Goal: Answer question/provide support

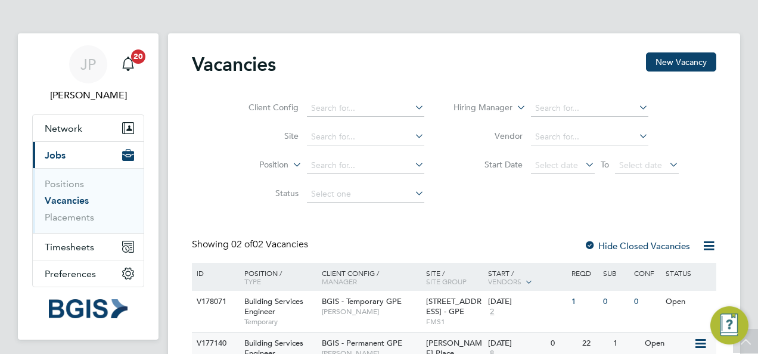
scroll to position [63, 0]
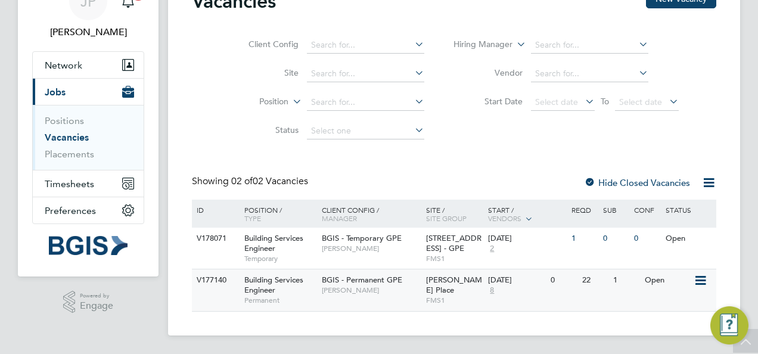
click at [302, 288] on div "Building Services Engineer Permanent" at bounding box center [276, 289] width 83 height 41
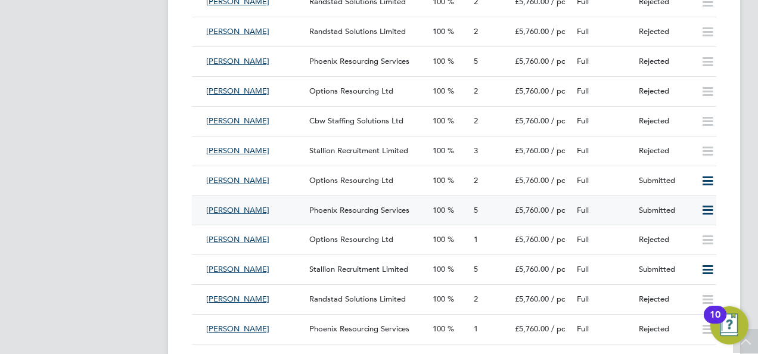
click at [623, 216] on div "Full" at bounding box center [603, 211] width 62 height 20
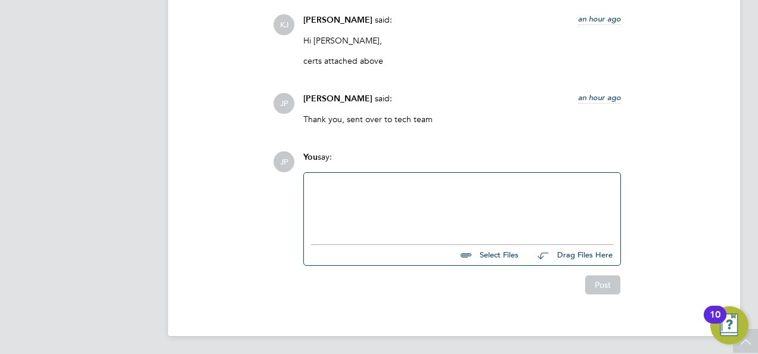
drag, startPoint x: 342, startPoint y: 209, endPoint x: 331, endPoint y: 204, distance: 11.7
click at [340, 206] on div at bounding box center [462, 205] width 302 height 51
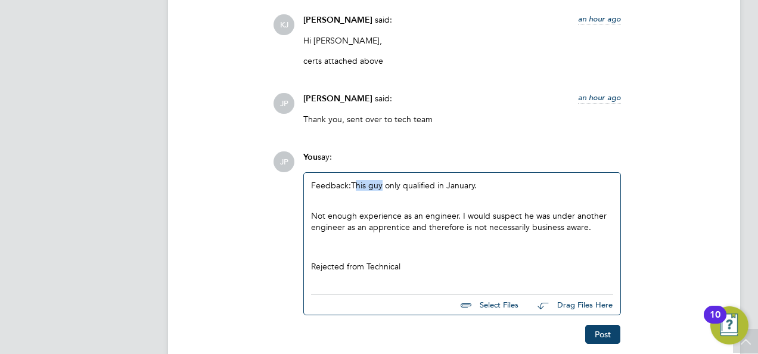
drag, startPoint x: 383, startPoint y: 185, endPoint x: 355, endPoint y: 189, distance: 28.3
click at [355, 189] on div "Feedback: This guy only qualified in January. Not enough experience as an engin…" at bounding box center [462, 226] width 302 height 92
click at [608, 335] on button "Post" at bounding box center [602, 334] width 35 height 19
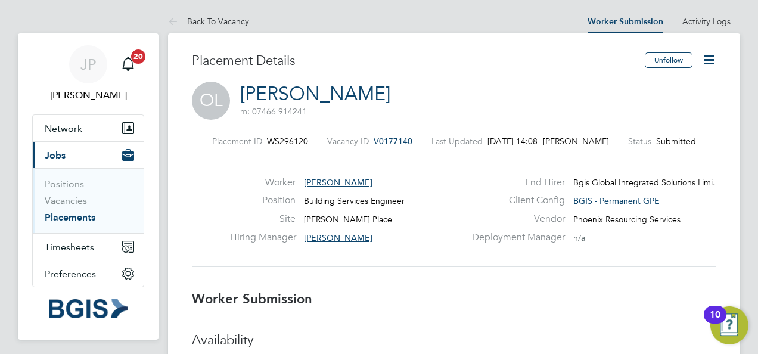
click at [709, 52] on icon at bounding box center [708, 59] width 15 height 15
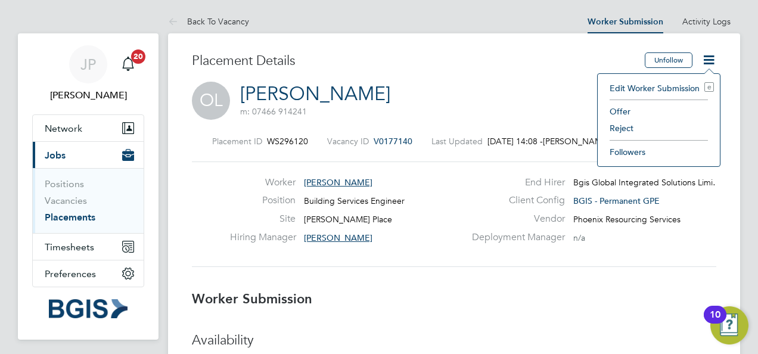
click at [635, 132] on li "Reject" at bounding box center [659, 128] width 110 height 17
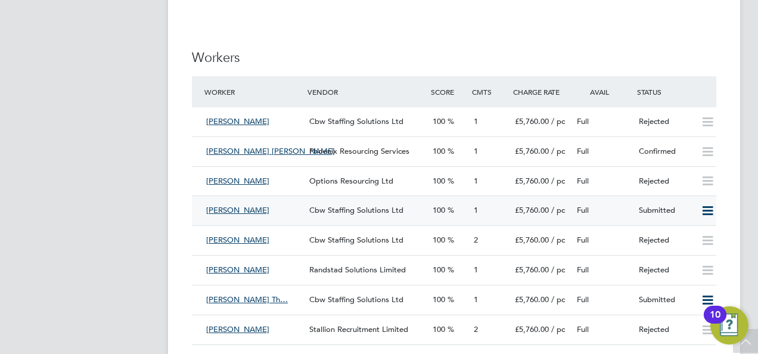
click at [616, 207] on div "Full" at bounding box center [603, 211] width 62 height 20
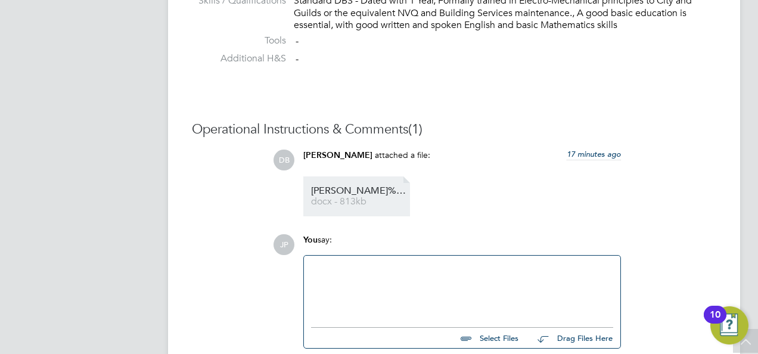
click at [353, 187] on span "[PERSON_NAME]%20Ademi%20-%20CBW%20Staffing%20Solutions%20CV%20(5)" at bounding box center [358, 191] width 95 height 9
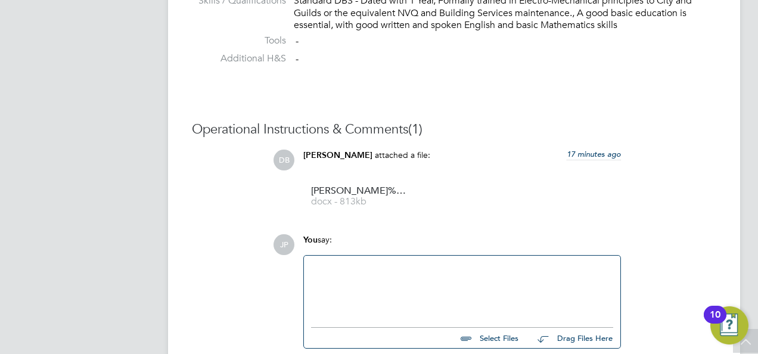
click at [367, 274] on div at bounding box center [462, 288] width 302 height 51
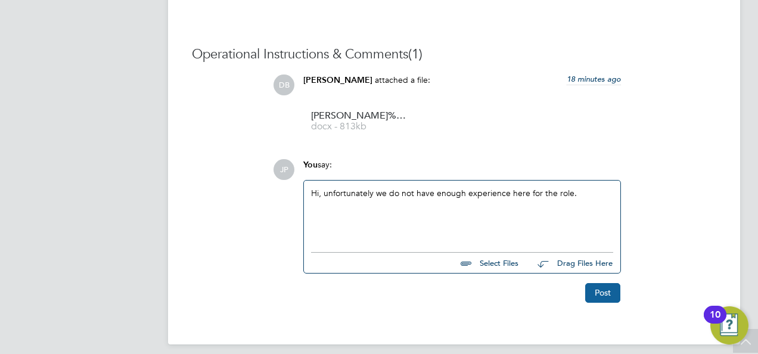
scroll to position [1097, 0]
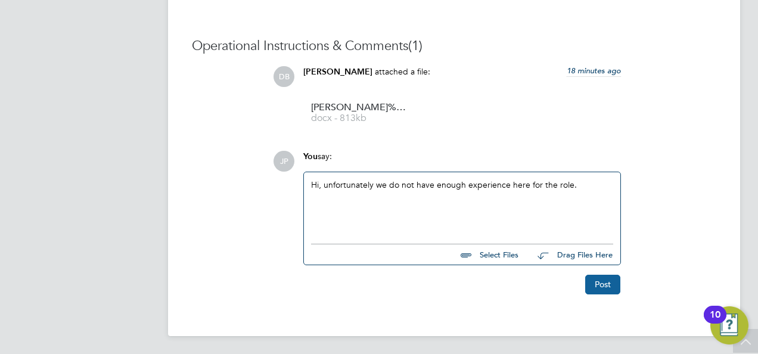
click at [600, 285] on button "Post" at bounding box center [602, 284] width 35 height 19
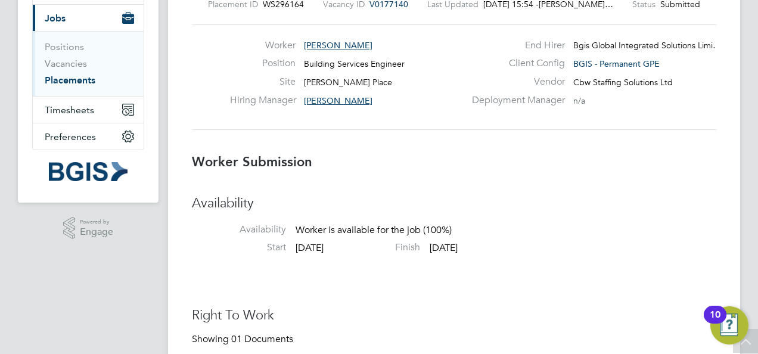
scroll to position [0, 0]
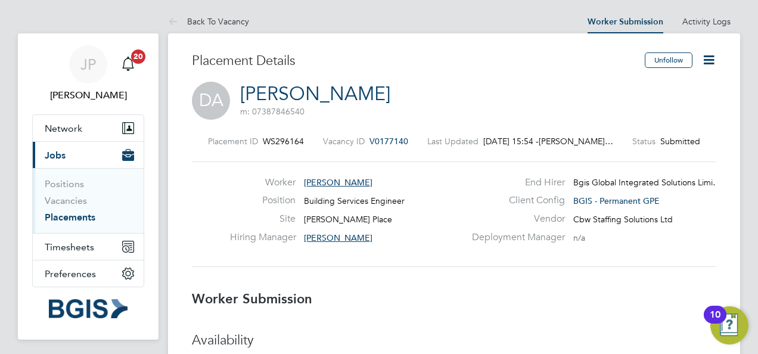
click at [704, 55] on icon at bounding box center [708, 59] width 15 height 15
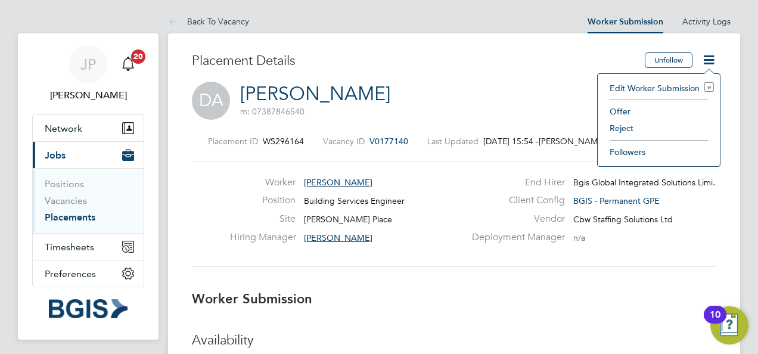
click at [618, 125] on li "Reject" at bounding box center [659, 128] width 110 height 17
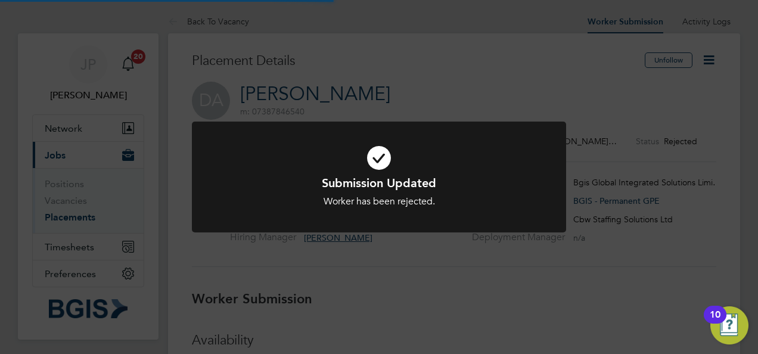
scroll to position [35, 83]
